Goal: Task Accomplishment & Management: Manage account settings

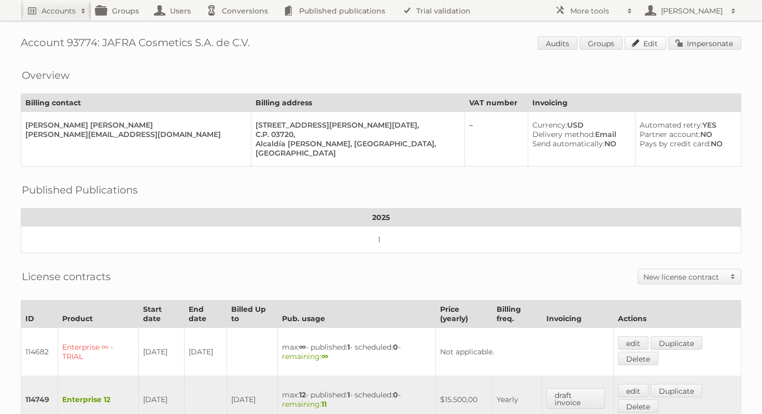
click at [654, 43] on link "Edit" at bounding box center [645, 42] width 41 height 13
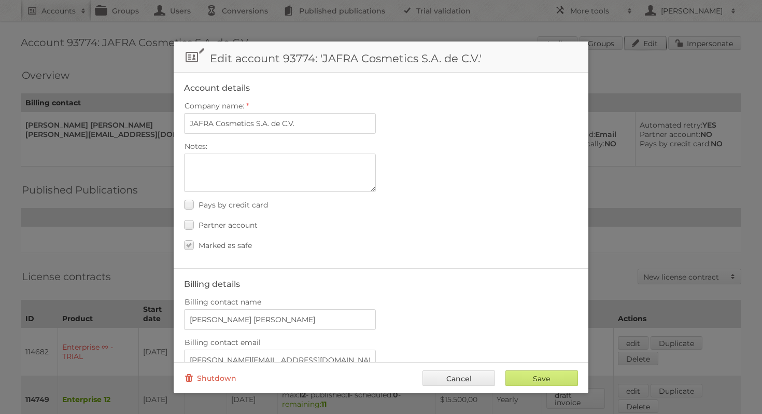
scroll to position [148, 0]
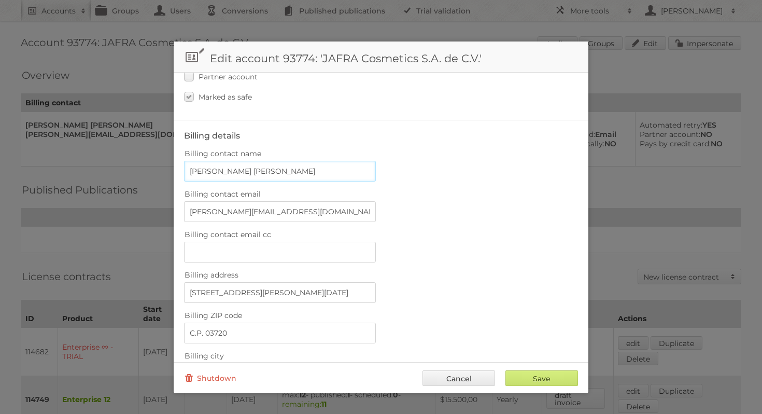
drag, startPoint x: 316, startPoint y: 166, endPoint x: 163, endPoint y: 167, distance: 153.0
click at [163, 167] on body "Accounts Search Advanced Search Create new account Groups Users Conversions Pub…" at bounding box center [381, 207] width 762 height 414
paste input "[PERSON_NAME]"
type input "[PERSON_NAME]"
click at [452, 197] on label "Billing contact email" at bounding box center [381, 194] width 394 height 15
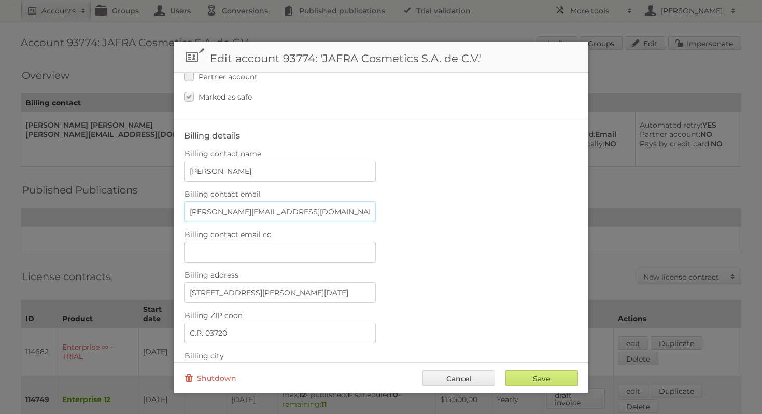
click at [376, 201] on input "nadia_alvarado@jafra.com.mx" at bounding box center [280, 211] width 192 height 21
drag, startPoint x: 314, startPoint y: 210, endPoint x: 179, endPoint y: 210, distance: 135.3
click at [179, 210] on fieldset "Billing details Billing contact name Irving Campos Billing contact email nadia_…" at bounding box center [381, 378] width 415 height 517
paste input "irving_campos"
type input "[EMAIL_ADDRESS][DOMAIN_NAME]"
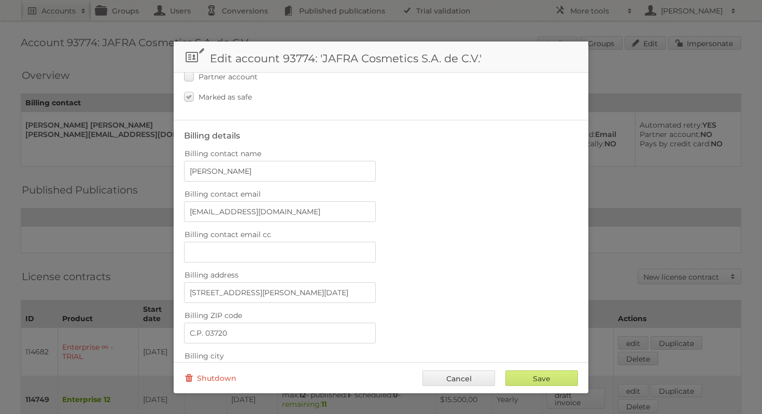
click at [478, 231] on label "Billing contact email cc" at bounding box center [381, 234] width 394 height 15
click at [376, 242] on input "Billing contact email cc" at bounding box center [280, 252] width 192 height 21
click at [562, 376] on input "Save" at bounding box center [542, 378] width 73 height 16
type input "..."
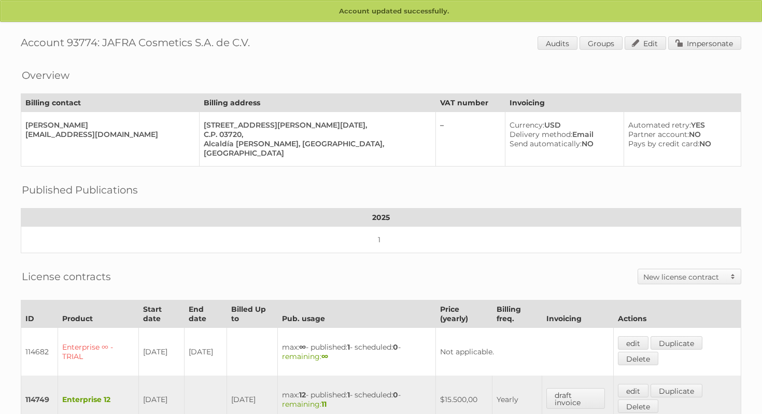
scroll to position [271, 0]
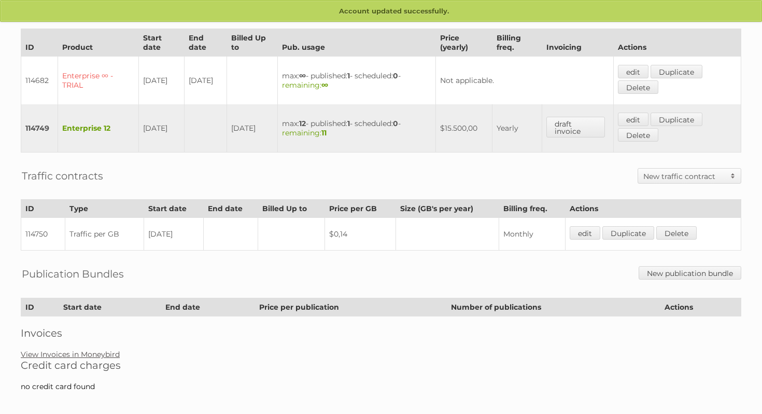
click at [105, 349] on link "View Invoices in Moneybird" at bounding box center [70, 353] width 99 height 9
